Goal: Information Seeking & Learning: Learn about a topic

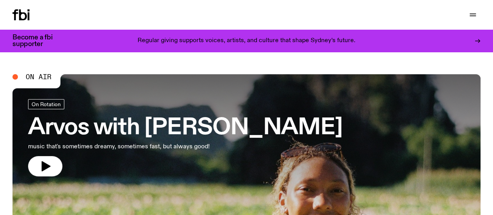
click at [0, 0] on link "Read" at bounding box center [0, 0] width 0 height 0
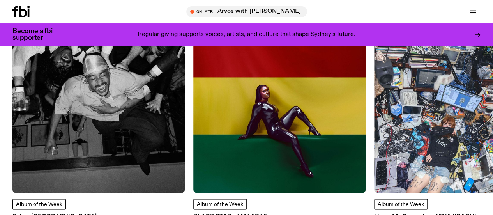
scroll to position [393, 0]
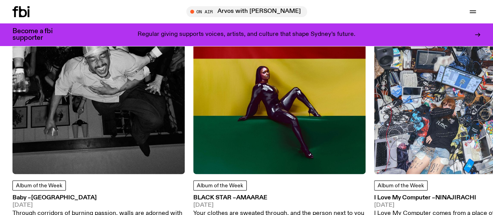
click at [47, 188] on span "Album of the Week" at bounding box center [39, 185] width 46 height 5
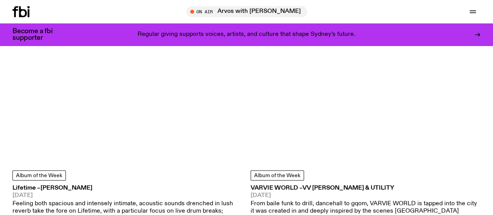
scroll to position [2201, 0]
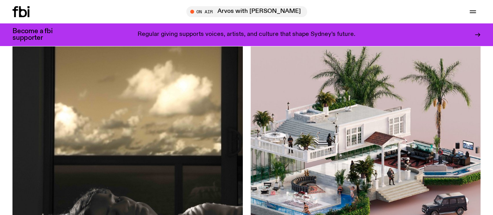
drag, startPoint x: 2, startPoint y: 86, endPoint x: 159, endPoint y: 133, distance: 163.5
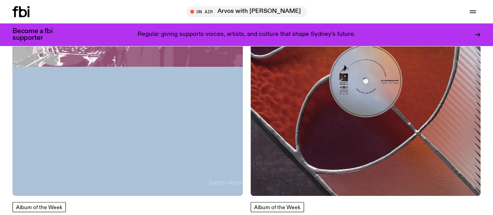
scroll to position [3822, 0]
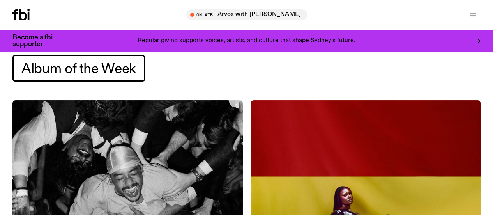
scroll to position [0, 0]
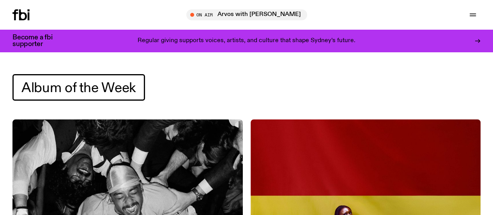
click at [82, 87] on span "Album of the Week" at bounding box center [78, 87] width 115 height 15
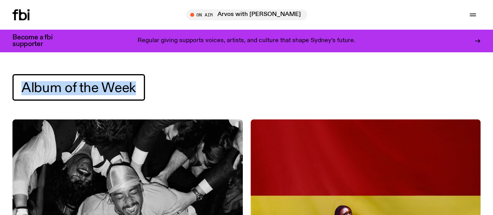
click at [82, 87] on span "Album of the Week" at bounding box center [78, 87] width 115 height 15
click at [140, 86] on h1 "Album of the Week" at bounding box center [78, 87] width 132 height 26
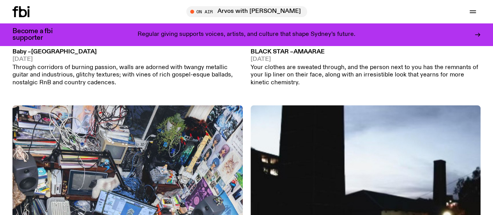
scroll to position [323, 0]
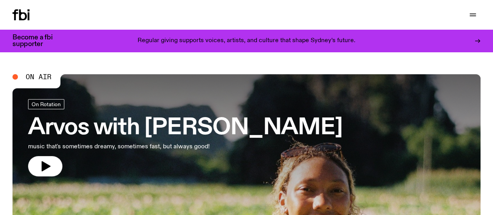
click at [0, 0] on link "Read" at bounding box center [0, 0] width 0 height 0
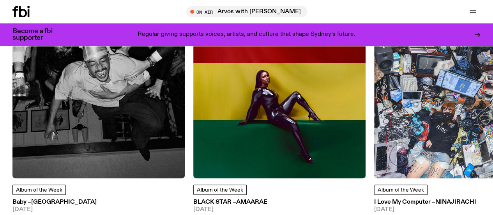
scroll to position [390, 0]
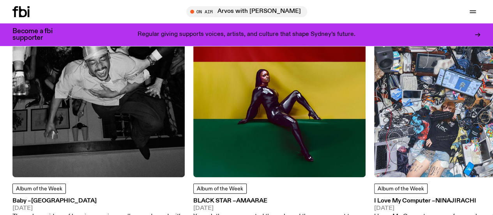
click at [19, 15] on icon at bounding box center [20, 11] width 17 height 11
